Goal: Information Seeking & Learning: Learn about a topic

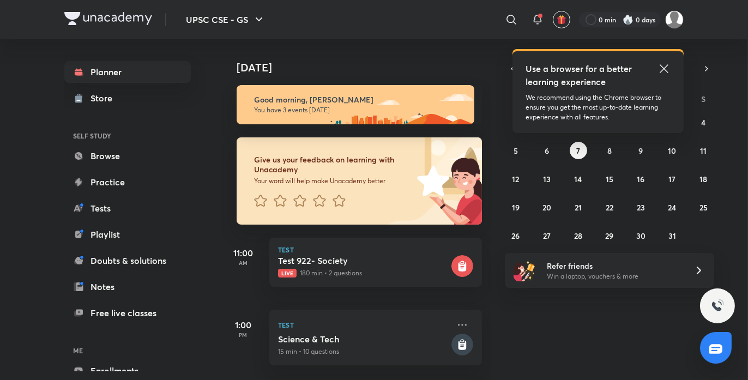
click at [664, 68] on icon at bounding box center [663, 68] width 8 height 8
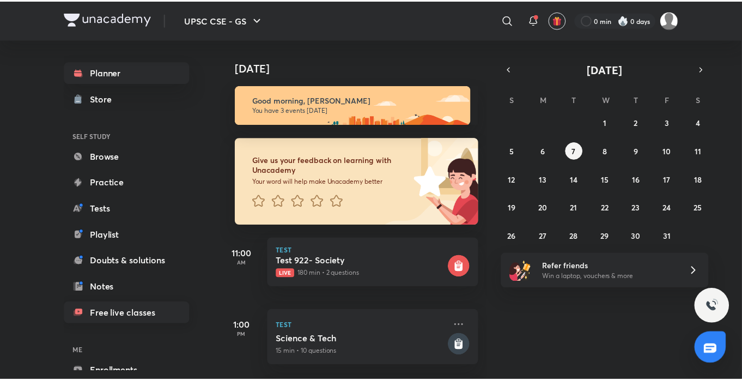
scroll to position [58, 0]
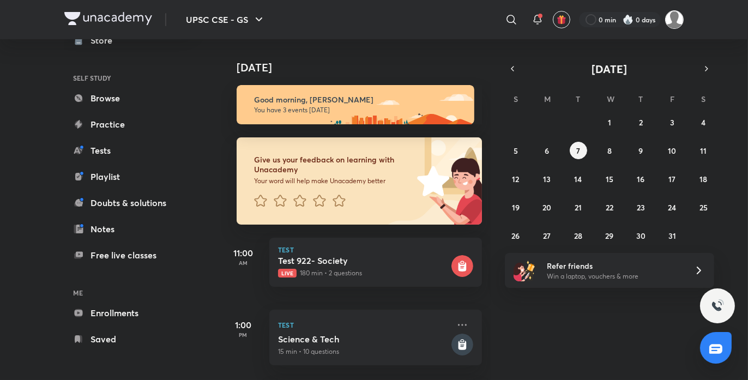
click at [679, 16] on img at bounding box center [674, 19] width 19 height 19
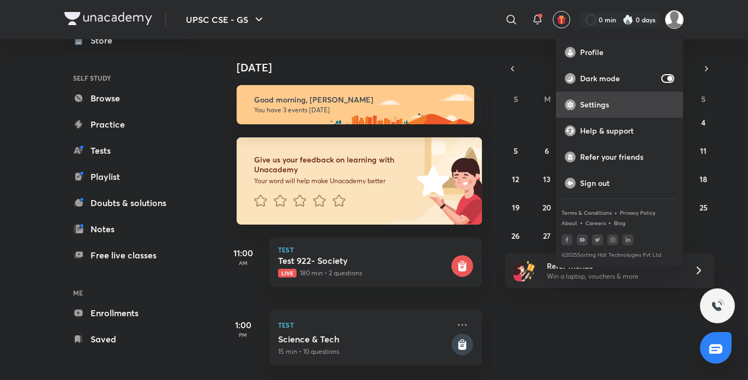
click at [610, 114] on div "Settings" at bounding box center [619, 105] width 127 height 26
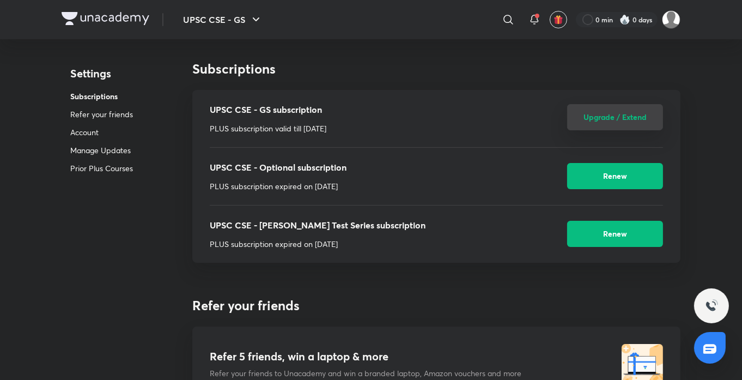
click at [625, 116] on button "Upgrade / Extend" at bounding box center [615, 117] width 96 height 26
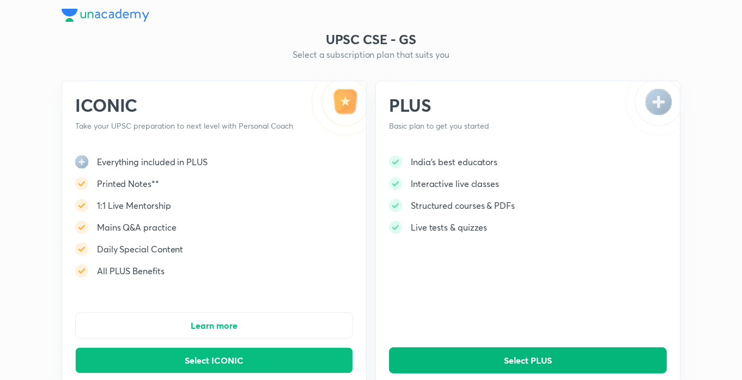
click at [546, 357] on span "Select PLUS" at bounding box center [528, 360] width 48 height 11
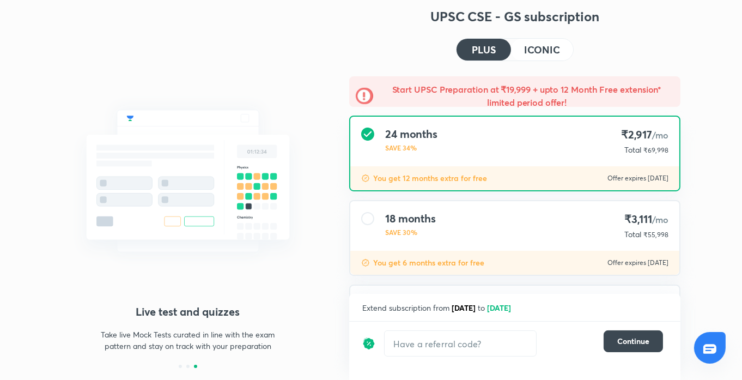
scroll to position [19, 0]
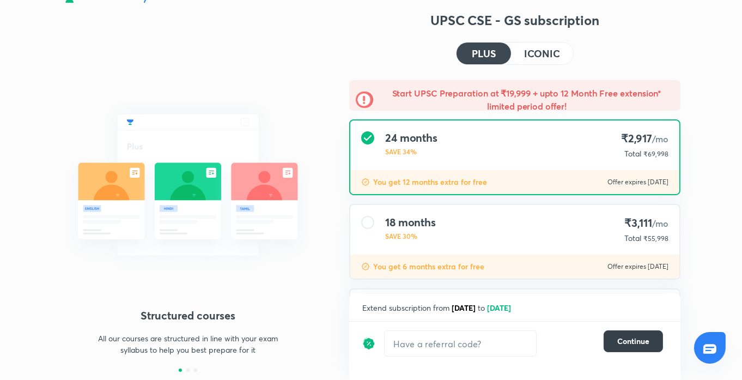
click at [625, 338] on span "Continue" at bounding box center [633, 341] width 32 height 11
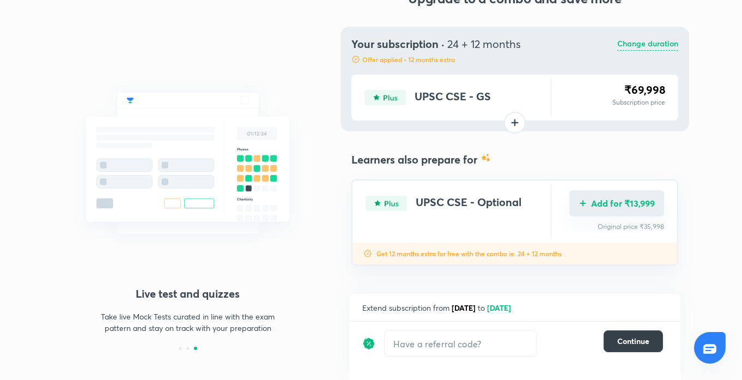
scroll to position [39, 0]
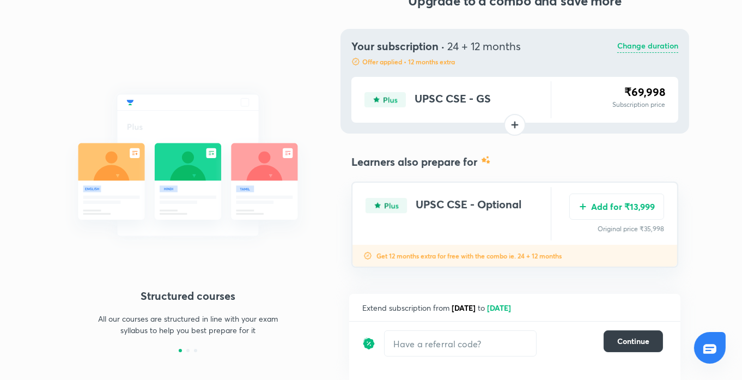
click at [626, 343] on span "Continue" at bounding box center [633, 341] width 32 height 11
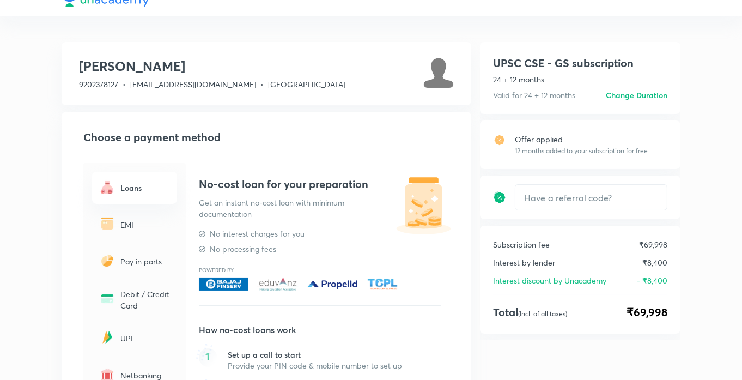
scroll to position [44, 0]
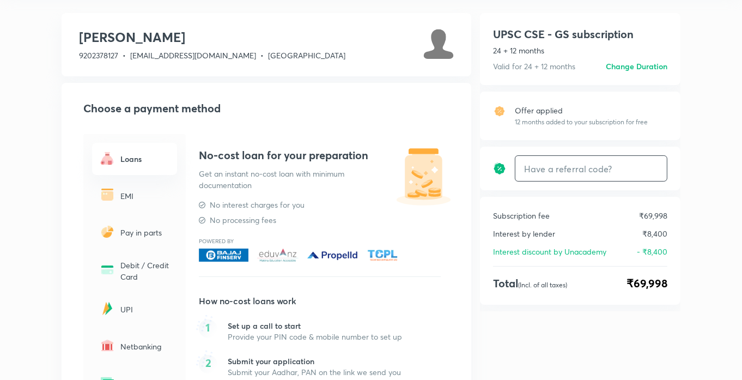
click at [621, 174] on input "text" at bounding box center [590, 169] width 151 height 26
type input "sgyt"
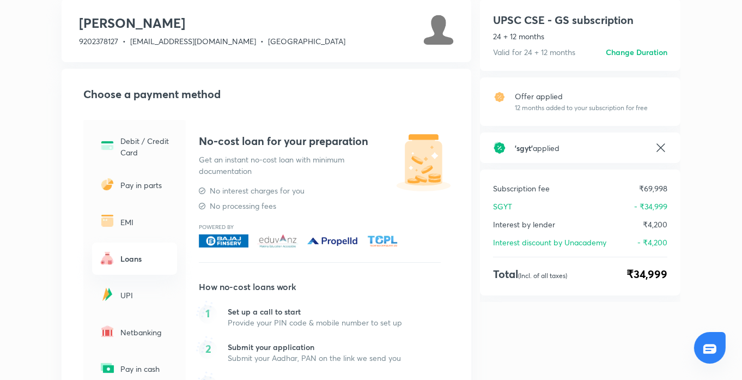
scroll to position [57, 0]
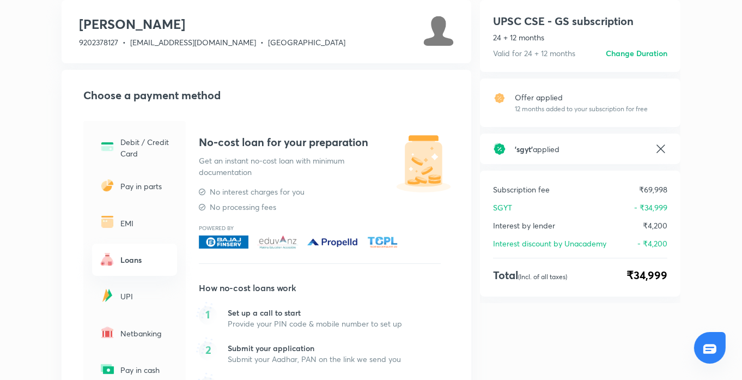
click at [137, 306] on div "UPI" at bounding box center [134, 296] width 85 height 32
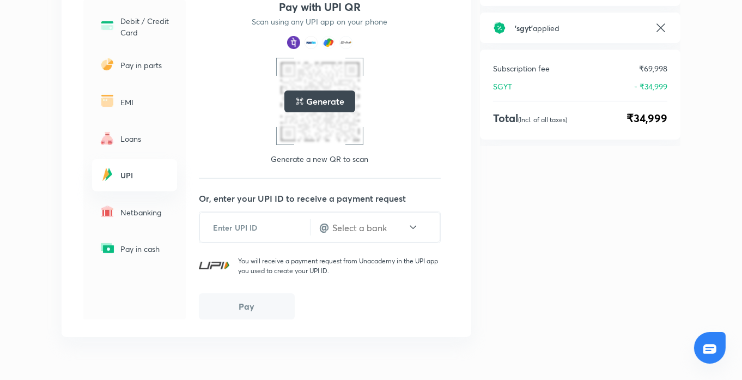
scroll to position [0, 0]
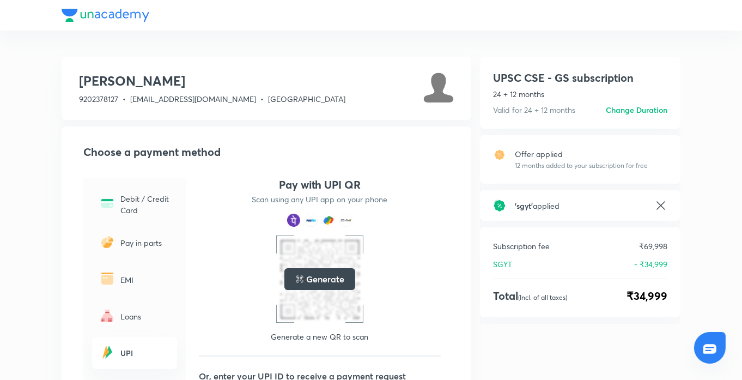
click at [638, 112] on h6 "Change Duration" at bounding box center [637, 109] width 62 height 11
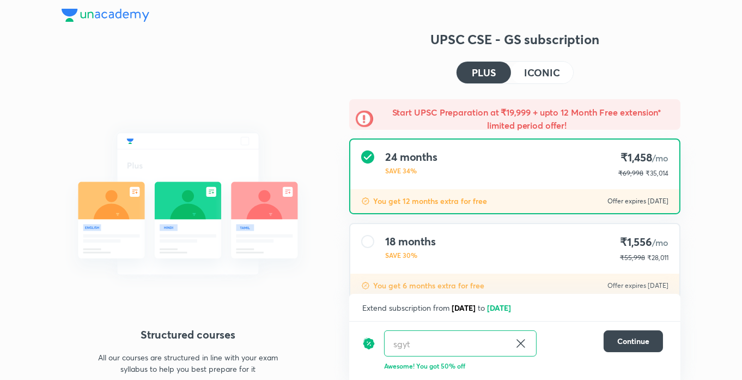
scroll to position [113, 0]
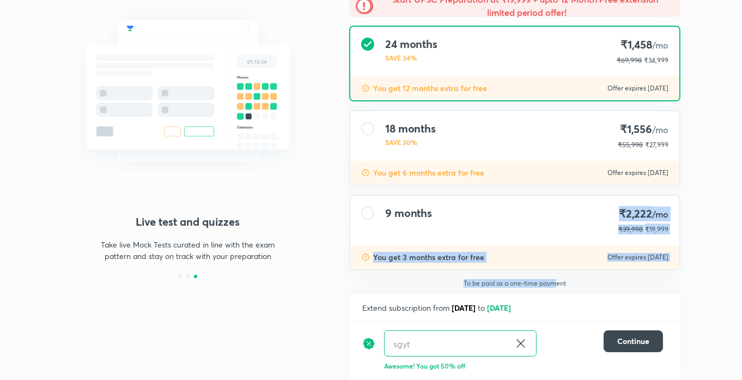
drag, startPoint x: 554, startPoint y: 282, endPoint x: 558, endPoint y: 220, distance: 62.8
click at [558, 220] on div "Start UPSC Preparation at ₹19,999 + upto 12 Month Free extension* limited perio…" at bounding box center [515, 141] width 349 height 310
click at [558, 220] on div "9 months ₹2,222 /mo ₹39,998 ₹19,999" at bounding box center [514, 221] width 329 height 50
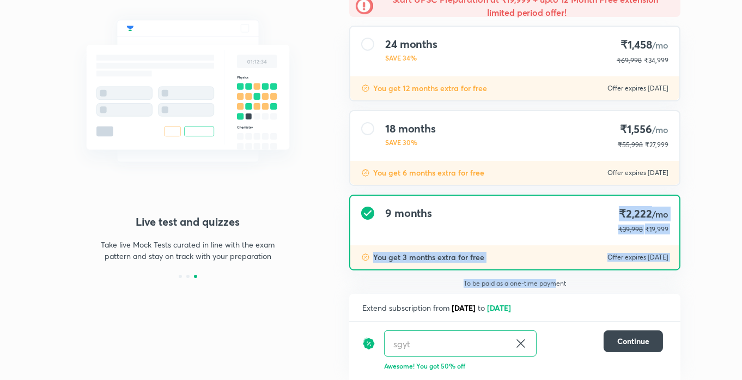
click at [542, 268] on div "9 months ₹2,222 /mo ₹39,998 ₹19,999 You get 3 months extra for free Offer expir…" at bounding box center [514, 233] width 331 height 76
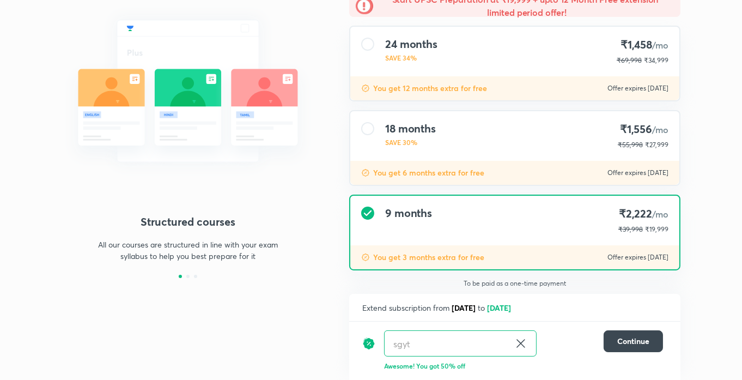
click at [542, 268] on div "9 months ₹2,222 /mo ₹39,998 ₹19,999 You get 3 months extra for free Offer expir…" at bounding box center [514, 233] width 331 height 76
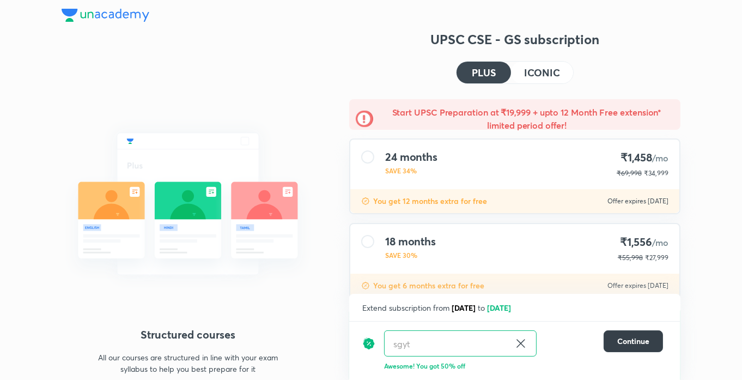
click at [604, 333] on button "Continue" at bounding box center [633, 341] width 59 height 22
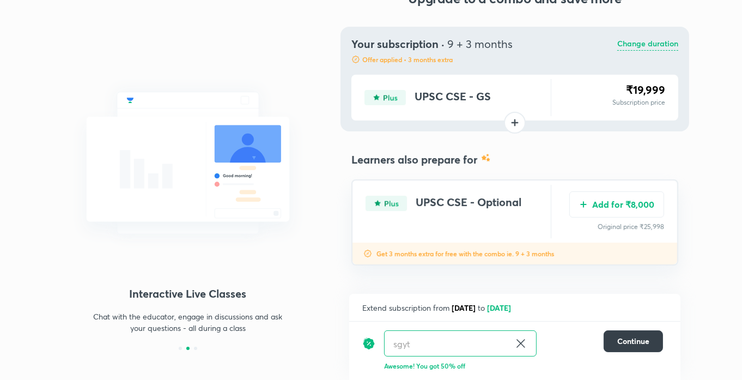
scroll to position [40, 0]
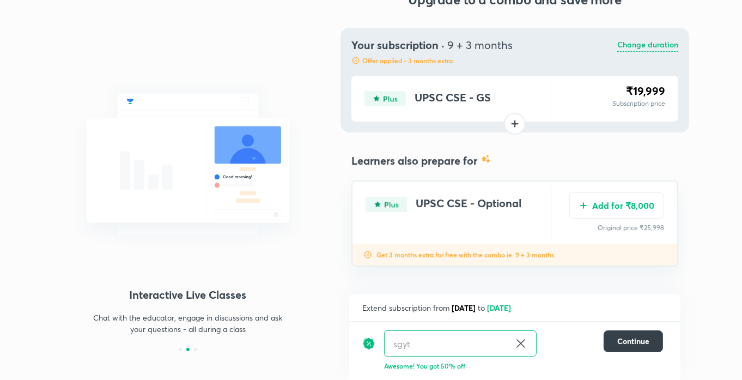
click at [606, 349] on button "Continue" at bounding box center [633, 341] width 59 height 22
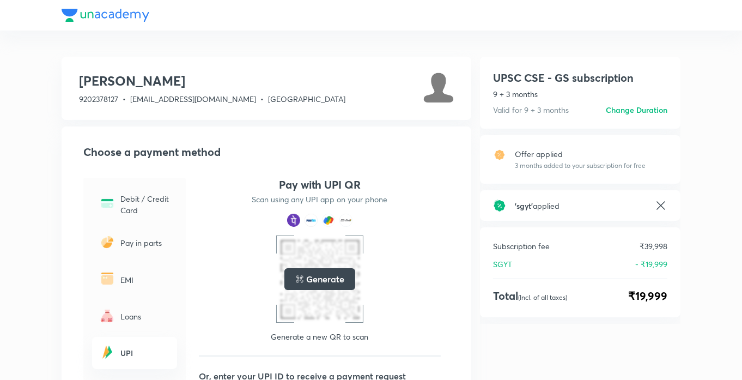
click at [78, 7] on div at bounding box center [371, 15] width 619 height 31
click at [102, 9] on div at bounding box center [371, 15] width 619 height 31
click at [663, 199] on icon at bounding box center [660, 205] width 13 height 13
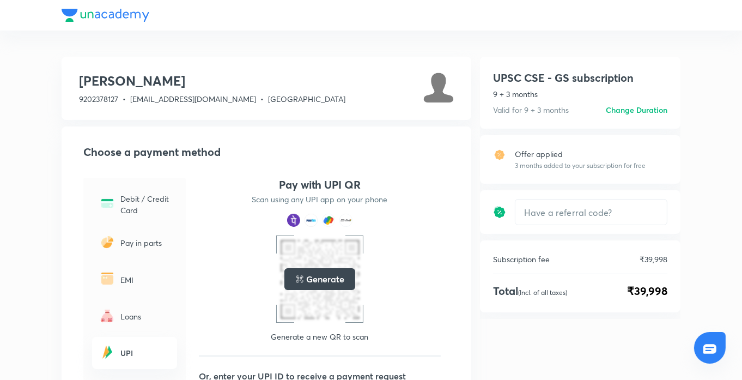
click at [641, 104] on div "UPSC CSE - GS subscription 9 + 3 months Valid for 9 + 3 months Change duration …" at bounding box center [580, 93] width 201 height 72
click at [641, 107] on h6 "Change Duration" at bounding box center [637, 109] width 62 height 11
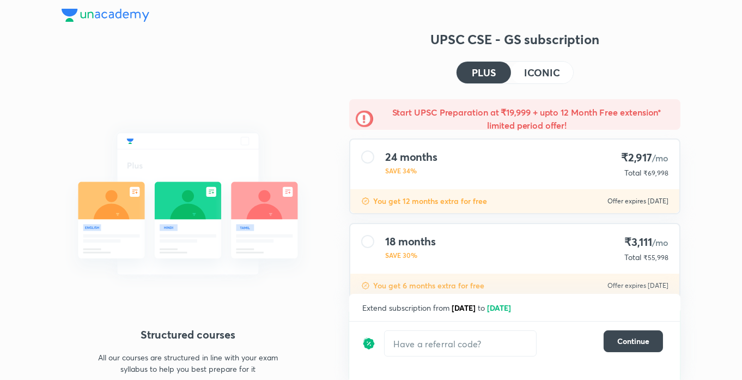
click at [73, 14] on img at bounding box center [106, 15] width 88 height 13
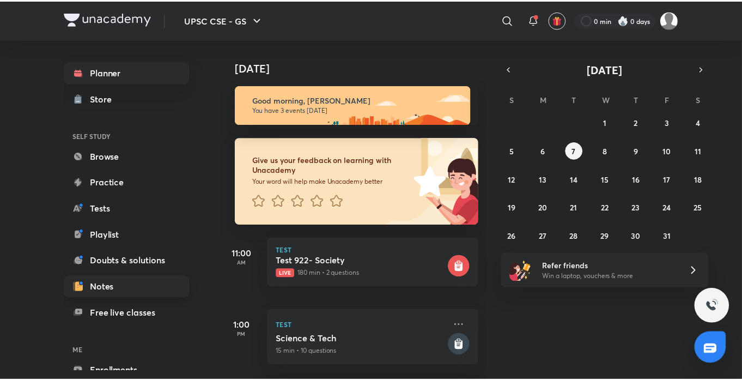
scroll to position [58, 0]
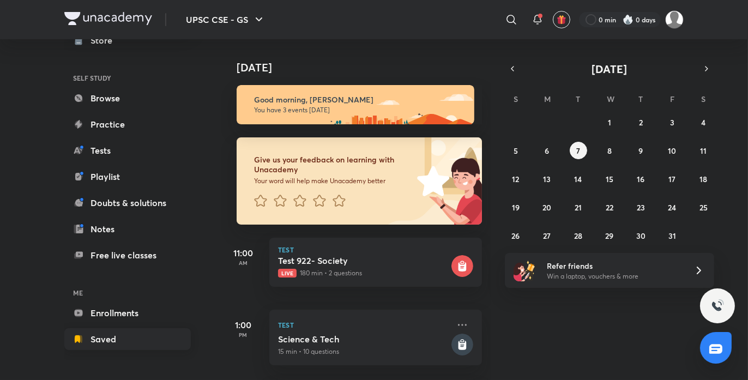
click at [123, 349] on link "Saved" at bounding box center [127, 339] width 126 height 22
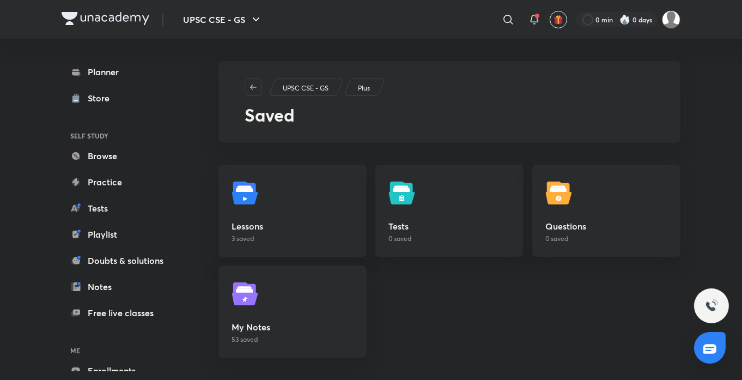
click at [297, 207] on link "Lessons 3 saved" at bounding box center [292, 211] width 148 height 92
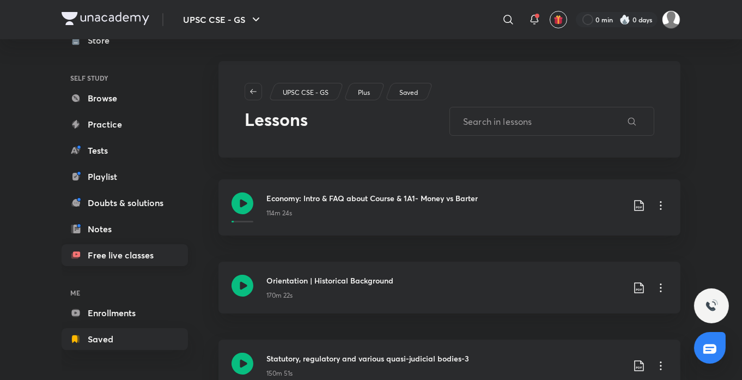
scroll to position [57, 0]
click at [131, 343] on link "Saved" at bounding box center [125, 340] width 126 height 22
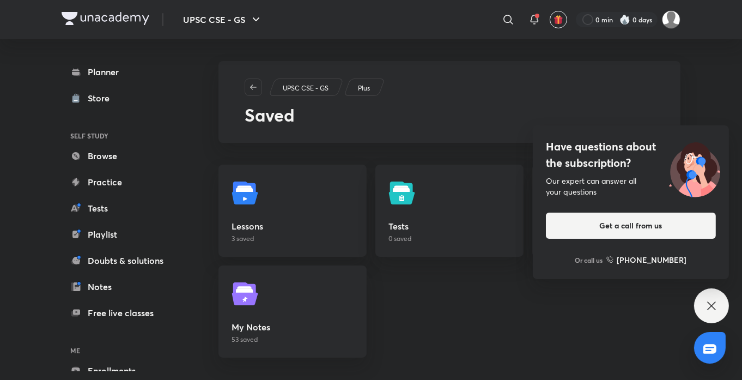
click at [709, 312] on icon at bounding box center [711, 305] width 13 height 13
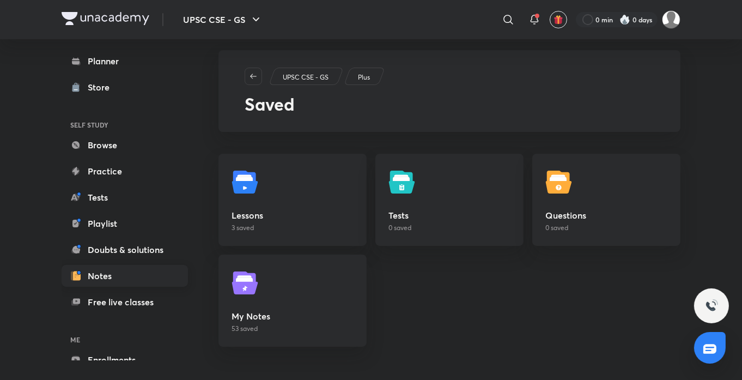
scroll to position [58, 0]
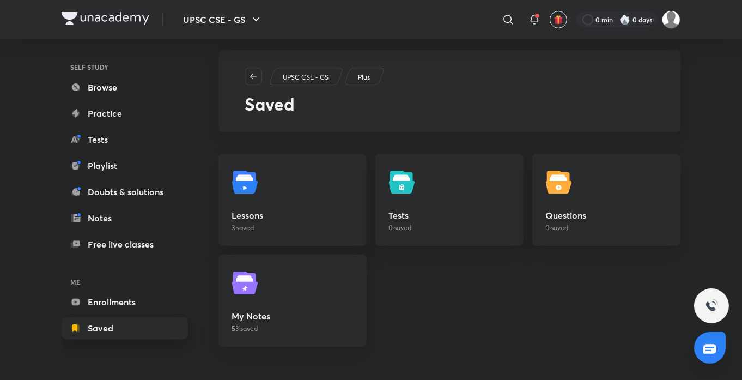
click at [112, 327] on link "Saved" at bounding box center [125, 328] width 126 height 22
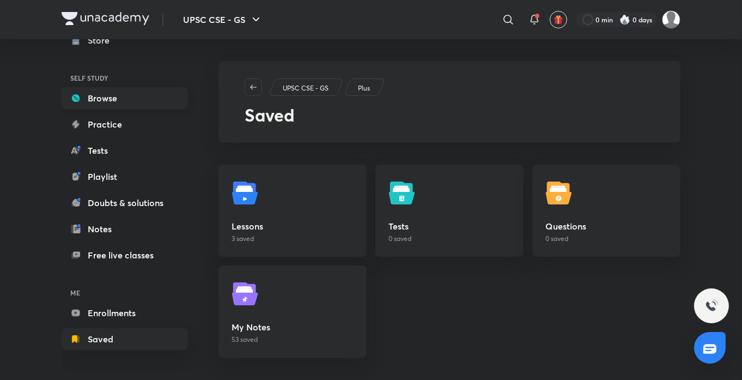
click at [139, 104] on link "Browse" at bounding box center [125, 98] width 126 height 22
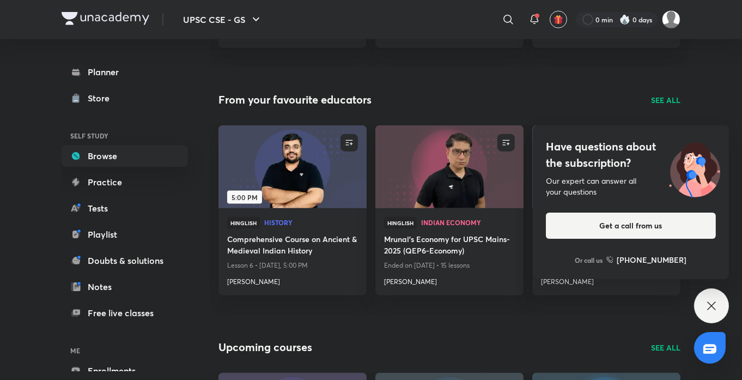
scroll to position [1765, 0]
click at [249, 281] on h4 "Pratik Nayak" at bounding box center [292, 279] width 131 height 14
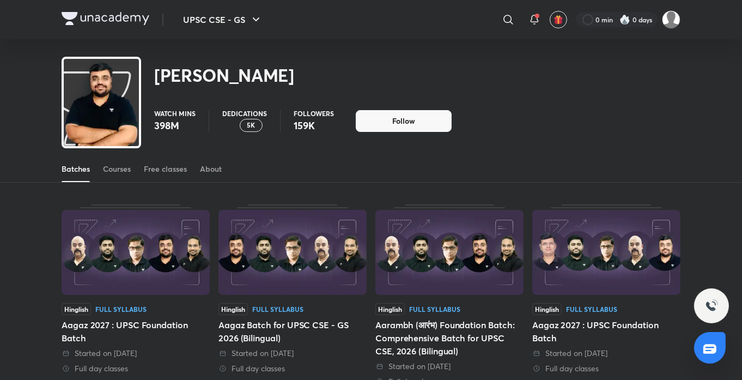
scroll to position [48, 0]
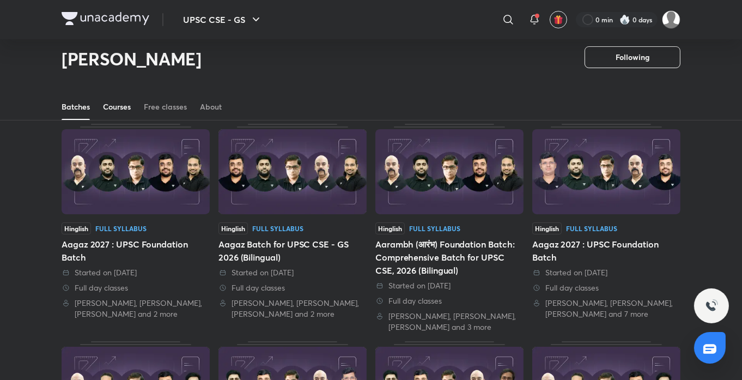
click at [110, 112] on div "Courses" at bounding box center [117, 106] width 28 height 11
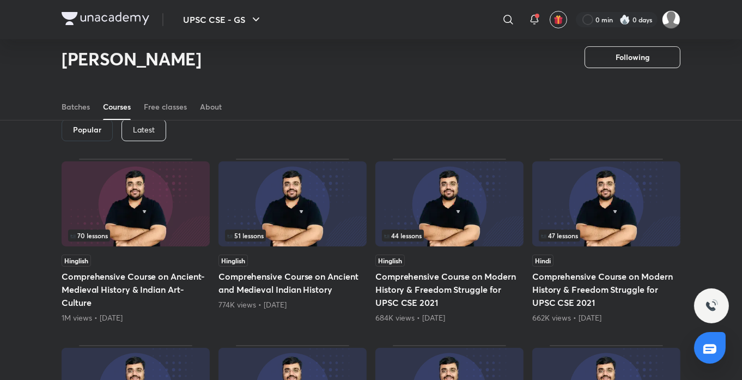
click at [154, 132] on div "Latest" at bounding box center [144, 130] width 45 height 22
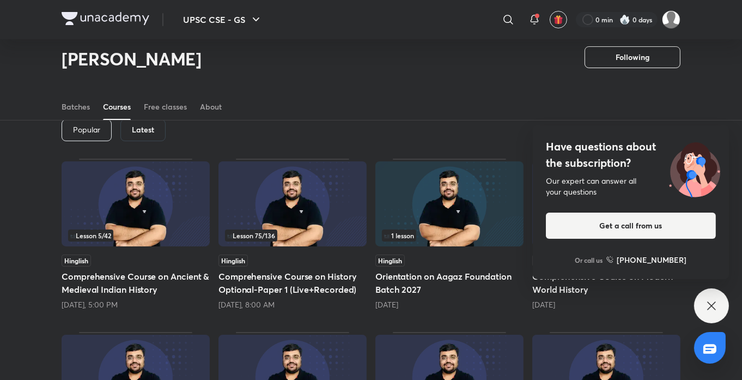
click at [696, 298] on div "Have questions about the subscription? Our expert can answer all your questions…" at bounding box center [711, 305] width 35 height 35
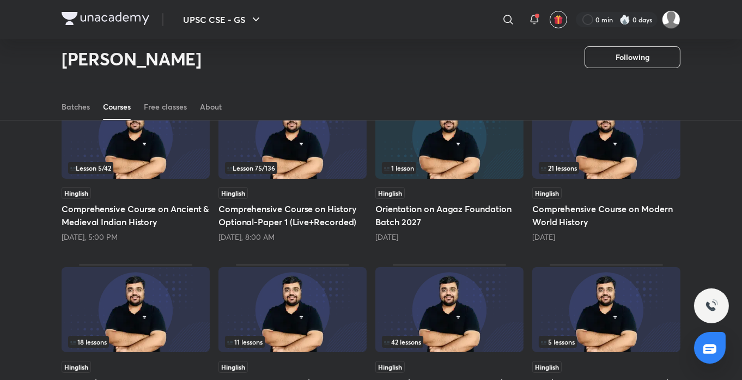
scroll to position [124, 0]
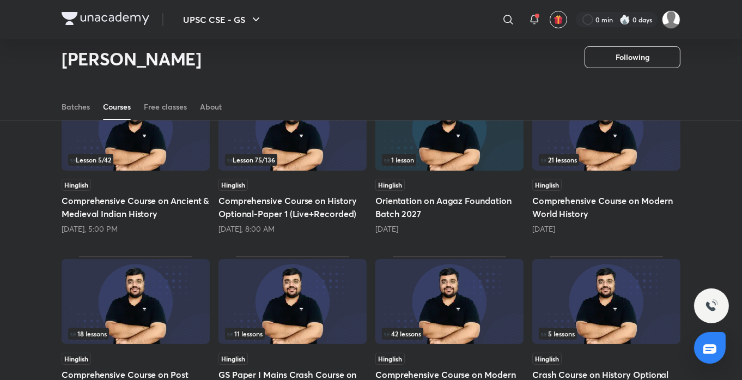
click at [606, 167] on img at bounding box center [606, 128] width 148 height 85
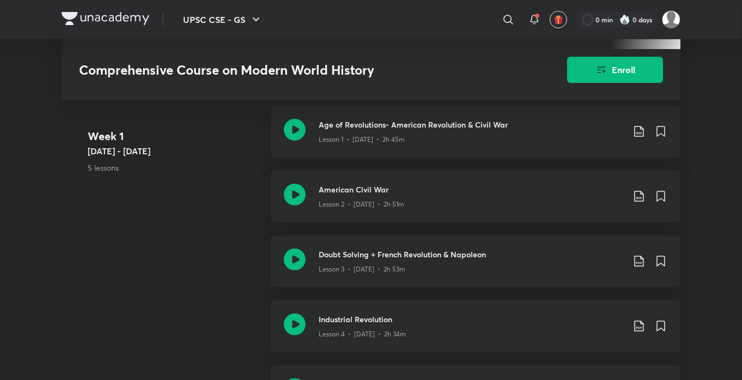
scroll to position [466, 0]
click at [455, 138] on div "Lesson 1 • Sept 2 • 2h 45m" at bounding box center [471, 137] width 305 height 14
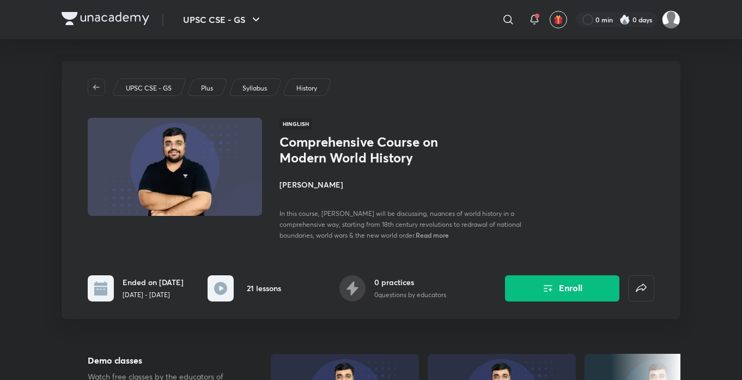
click at [306, 188] on h4 "Pratik Nayak" at bounding box center [402, 184] width 244 height 11
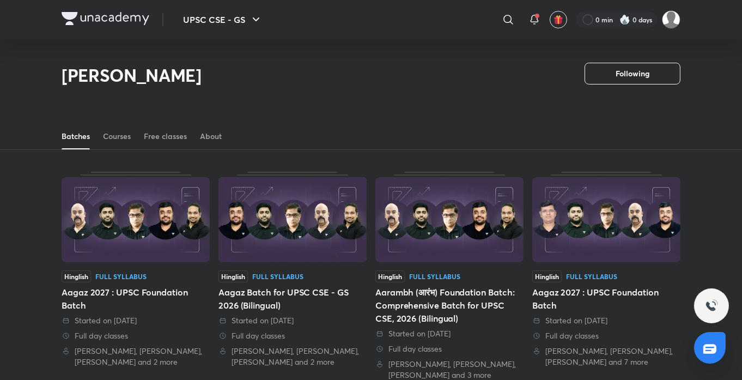
scroll to position [48, 0]
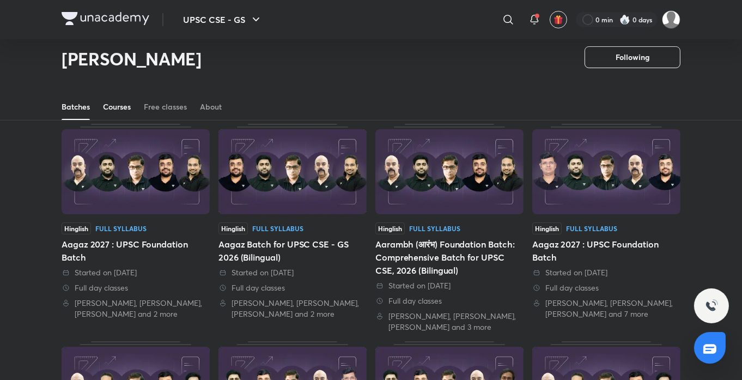
click at [110, 100] on link "Courses" at bounding box center [117, 107] width 28 height 26
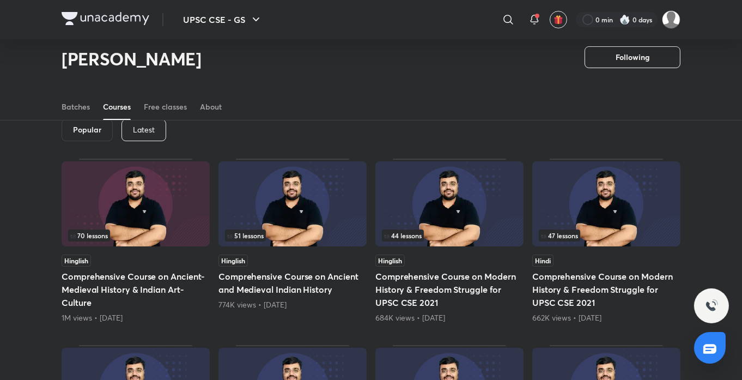
click at [155, 132] on div "Latest" at bounding box center [144, 130] width 45 height 22
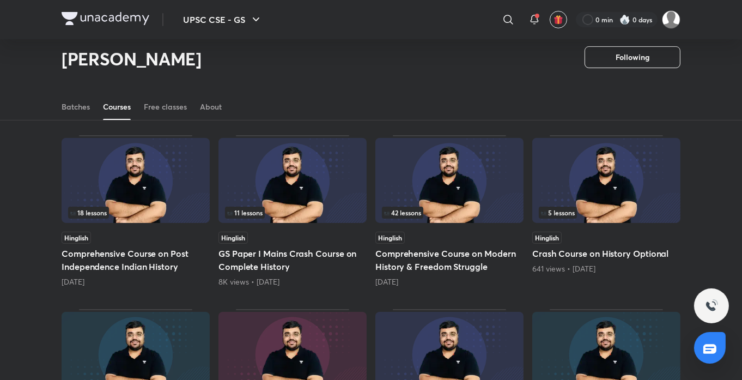
scroll to position [245, 0]
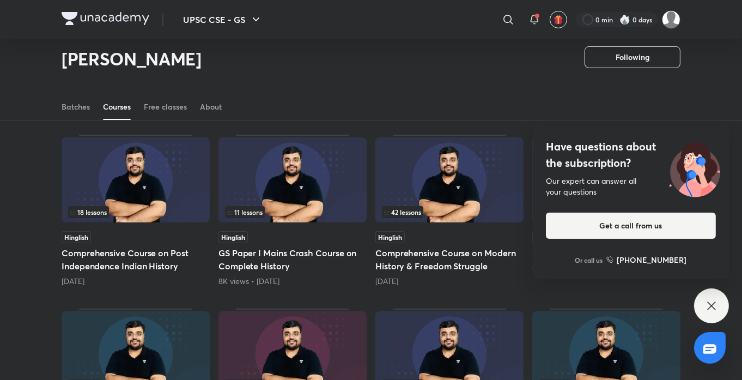
click at [452, 218] on img at bounding box center [449, 179] width 148 height 85
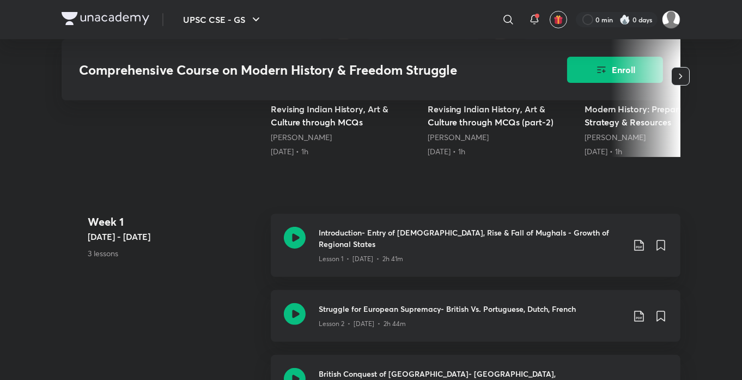
scroll to position [374, 0]
click at [488, 229] on h3 "Introduction- Entry of Europeans, Rise & Fall of Mughals - Growth of Regional S…" at bounding box center [471, 237] width 305 height 23
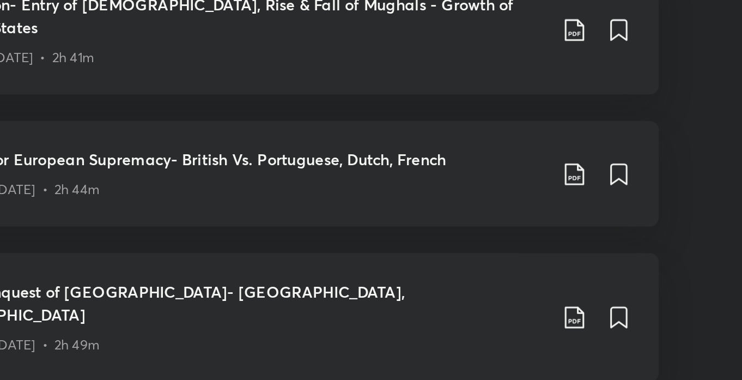
scroll to position [411, 0]
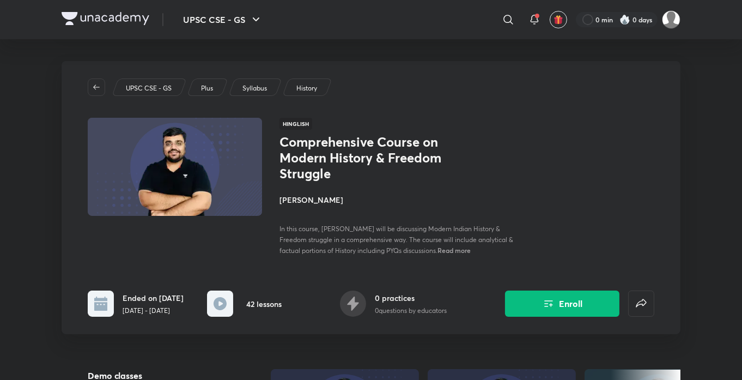
click at [570, 81] on div "UPSC CSE - GS Plus Syllabus History" at bounding box center [371, 86] width 567 height 17
click at [314, 199] on h4 "Pratik Nayak" at bounding box center [402, 199] width 244 height 11
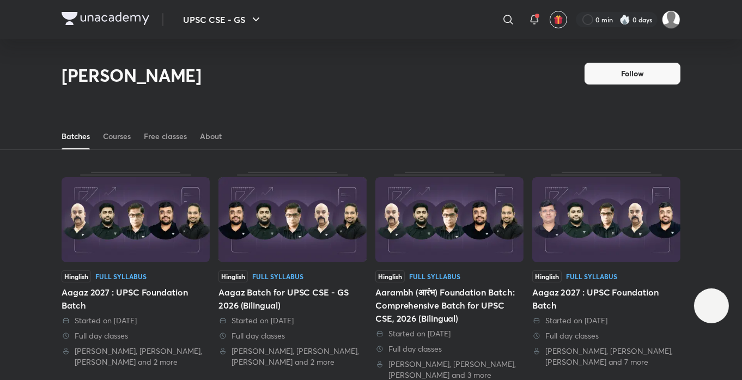
scroll to position [48, 0]
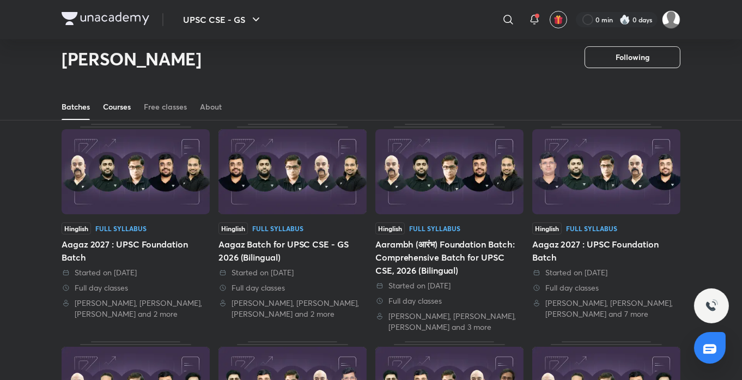
click at [110, 107] on div "Courses" at bounding box center [117, 106] width 28 height 11
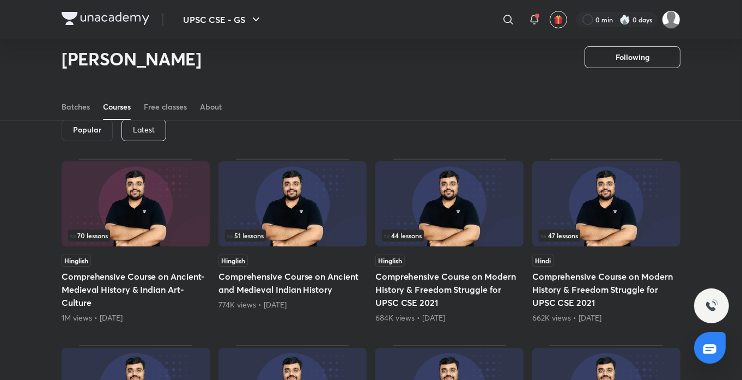
click at [150, 136] on div "Latest" at bounding box center [144, 130] width 45 height 22
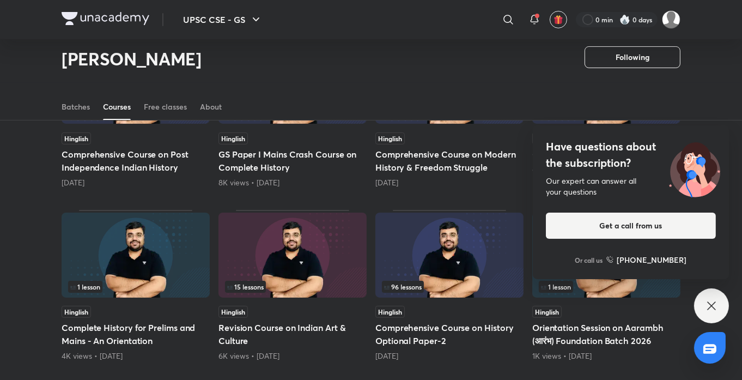
scroll to position [345, 0]
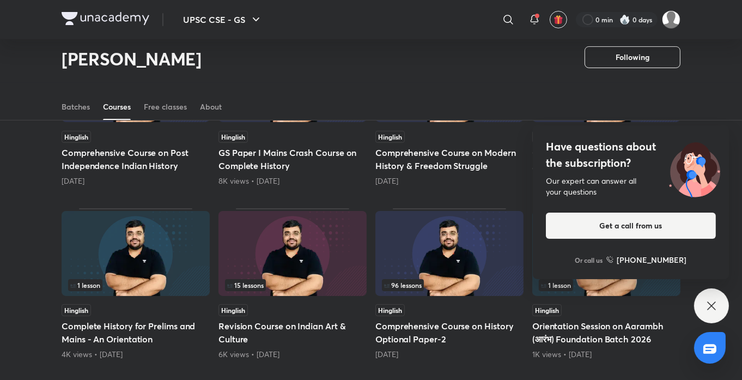
click at [719, 300] on div "Have questions about the subscription? Our expert can answer all your questions…" at bounding box center [711, 305] width 35 height 35
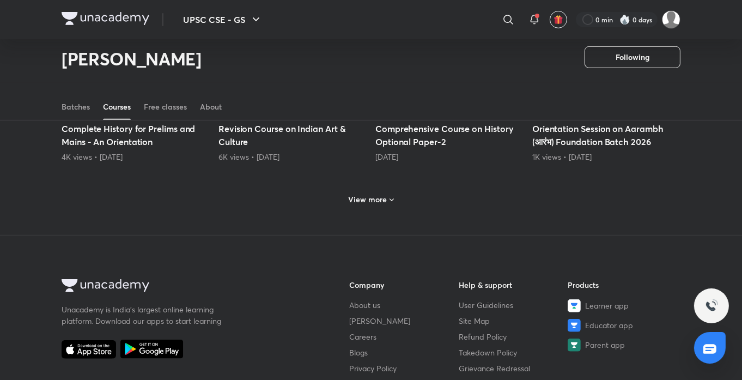
scroll to position [541, 0]
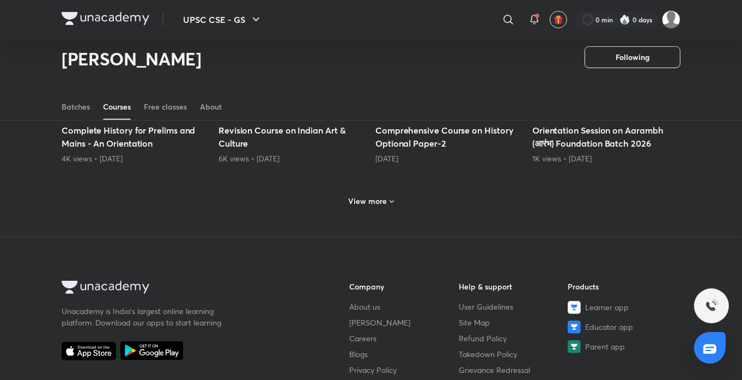
click at [359, 196] on h6 "View more" at bounding box center [368, 201] width 39 height 11
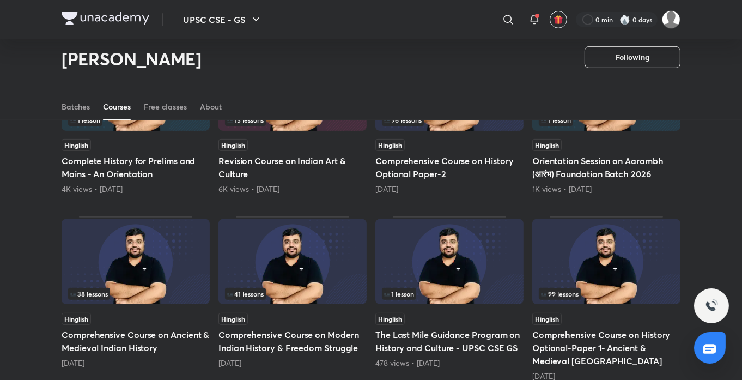
scroll to position [511, 0]
click at [157, 263] on img at bounding box center [136, 260] width 148 height 85
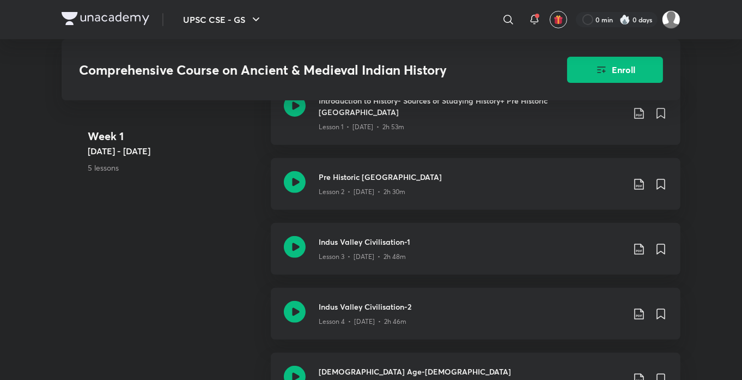
scroll to position [506, 0]
click at [507, 122] on div "Introduction to History- Sources of Studying History+ Pre Historic India Lesson…" at bounding box center [476, 112] width 410 height 63
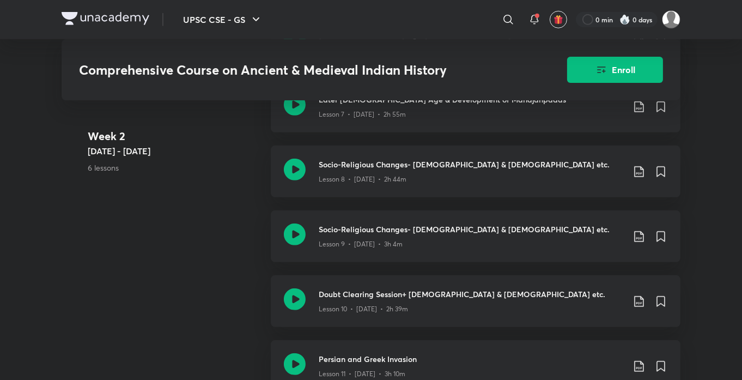
scroll to position [1245, 0]
